Goal: Find specific page/section: Find specific page/section

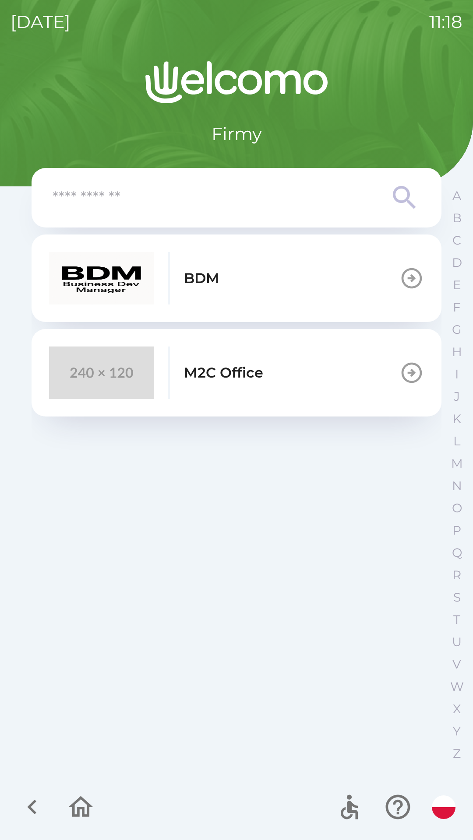
click at [311, 359] on button "M2C Office" at bounding box center [237, 373] width 410 height 88
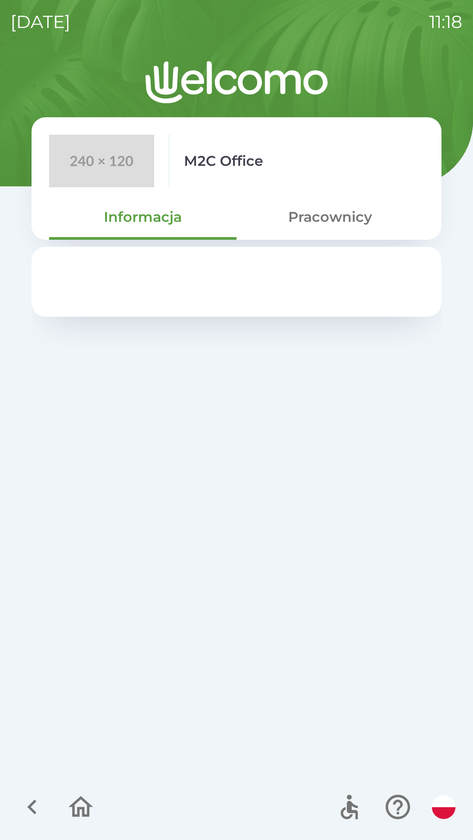
click at [320, 225] on button "Pracownicy" at bounding box center [329, 217] width 187 height 32
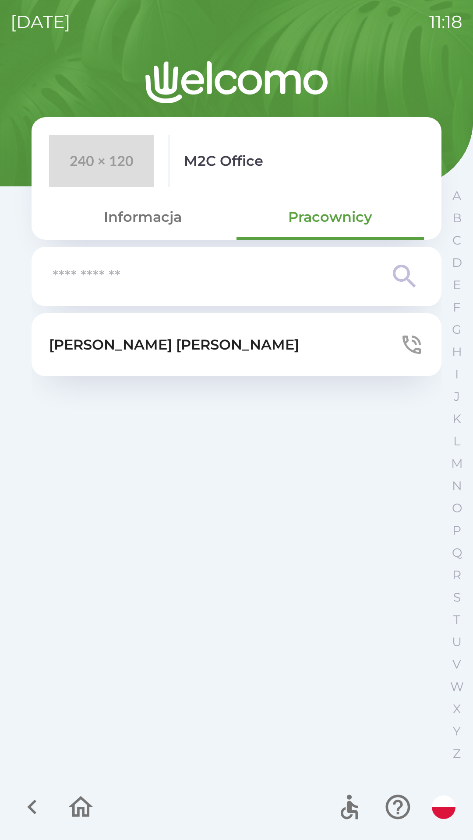
click at [152, 212] on button "Informacja" at bounding box center [142, 217] width 187 height 32
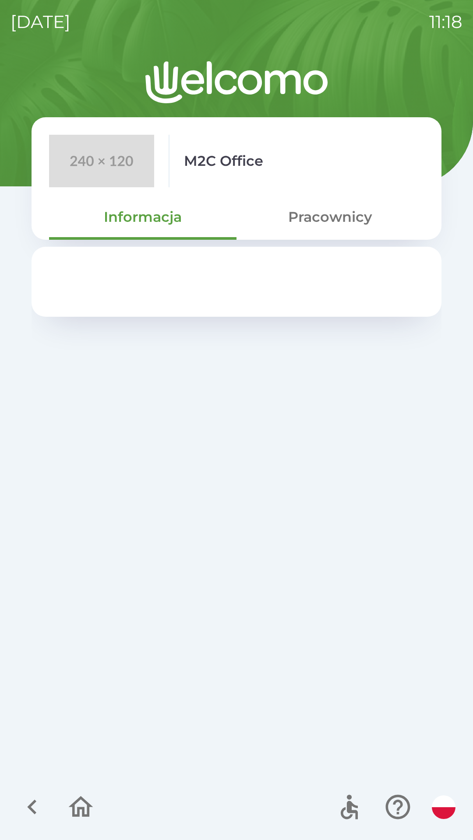
click at [343, 211] on button "Pracownicy" at bounding box center [329, 217] width 187 height 32
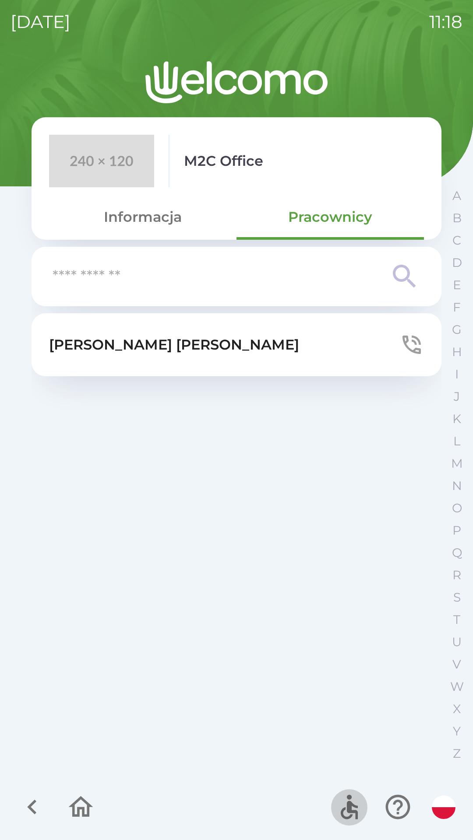
click at [347, 802] on icon "button" at bounding box center [348, 807] width 29 height 29
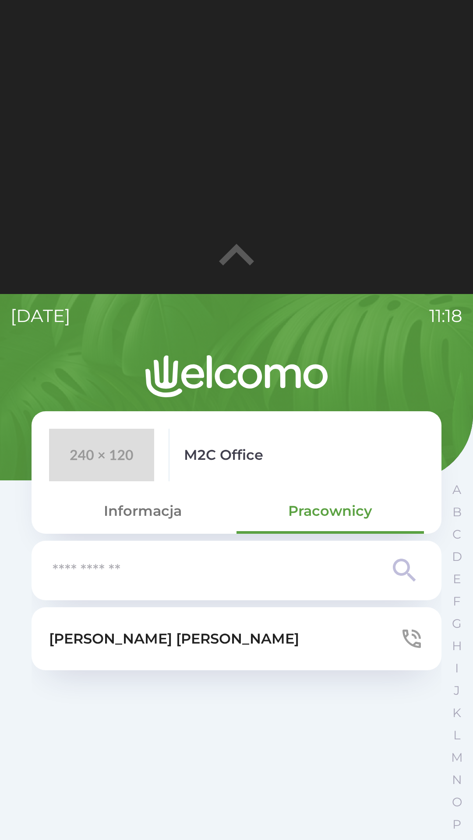
click at [223, 258] on icon "button" at bounding box center [236, 254] width 35 height 21
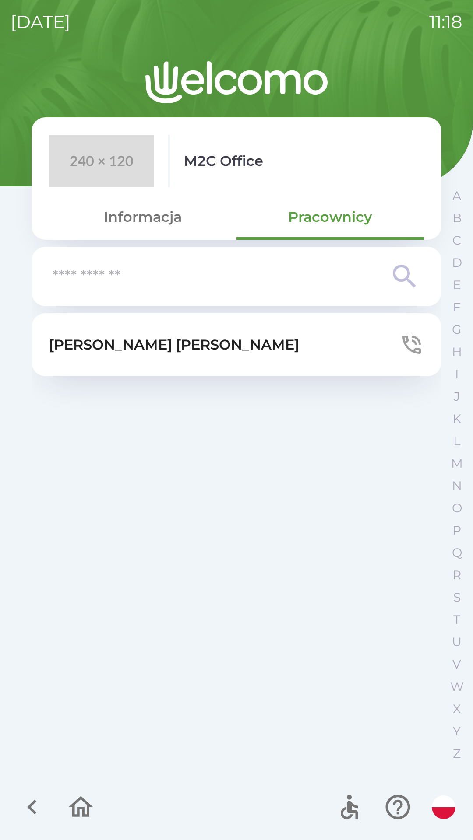
click at [347, 811] on icon "button" at bounding box center [348, 810] width 17 height 18
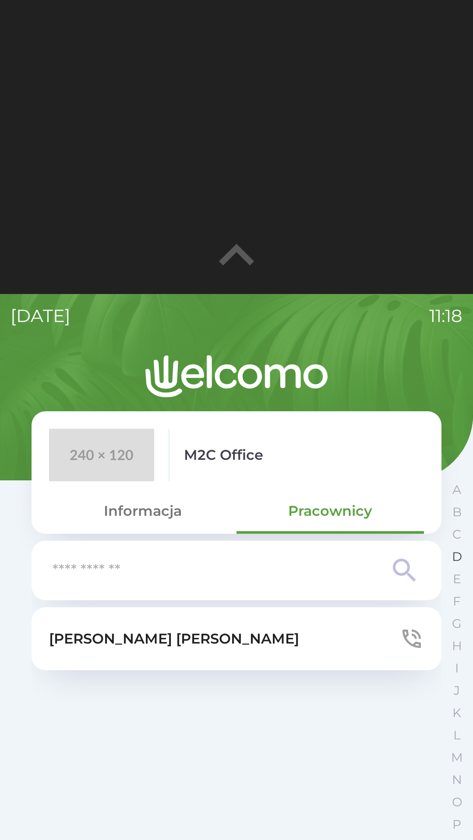
click at [455, 560] on p "D" at bounding box center [457, 556] width 10 height 15
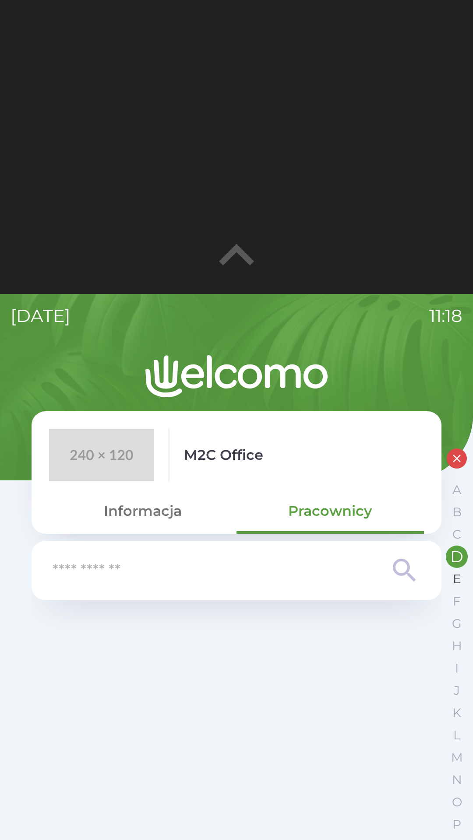
click at [453, 578] on p "E" at bounding box center [457, 579] width 8 height 15
click at [453, 607] on p "F" at bounding box center [457, 601] width 8 height 15
click at [449, 622] on button "G" at bounding box center [457, 624] width 22 height 22
click at [449, 640] on button "H" at bounding box center [457, 646] width 22 height 22
click at [450, 663] on button "I" at bounding box center [457, 668] width 22 height 22
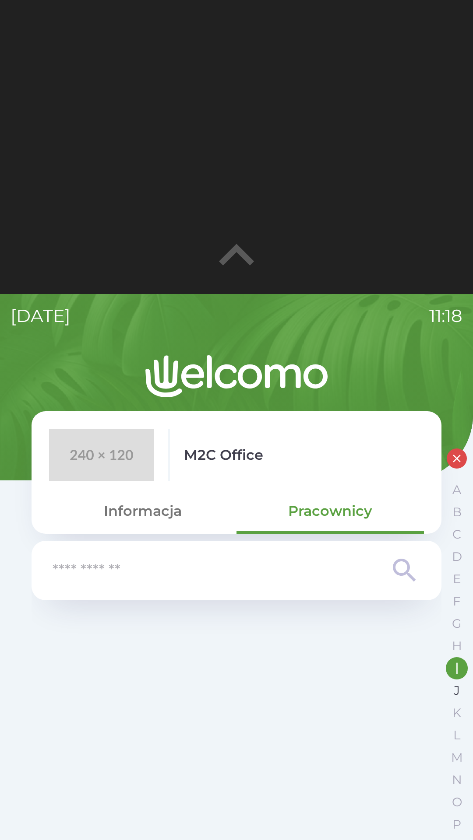
click at [450, 688] on button "J" at bounding box center [457, 691] width 22 height 22
click at [451, 707] on button "K" at bounding box center [457, 713] width 22 height 22
click at [452, 732] on button "L" at bounding box center [457, 735] width 22 height 22
click at [453, 752] on p "M" at bounding box center [457, 757] width 12 height 15
click at [446, 776] on button "N" at bounding box center [457, 780] width 22 height 22
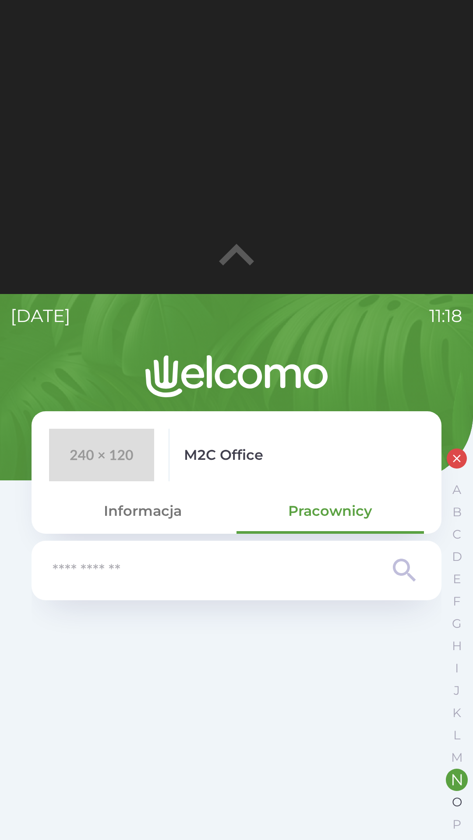
click at [452, 794] on button "O" at bounding box center [457, 802] width 22 height 22
click at [450, 823] on button "P" at bounding box center [457, 825] width 22 height 22
click at [448, 453] on button "button" at bounding box center [456, 459] width 20 height 20
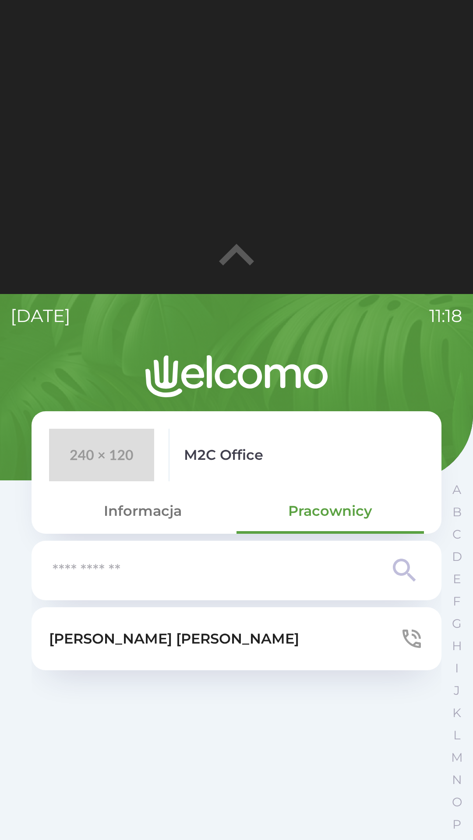
click at [246, 257] on icon "button" at bounding box center [236, 254] width 35 height 21
